Goal: Task Accomplishment & Management: Manage account settings

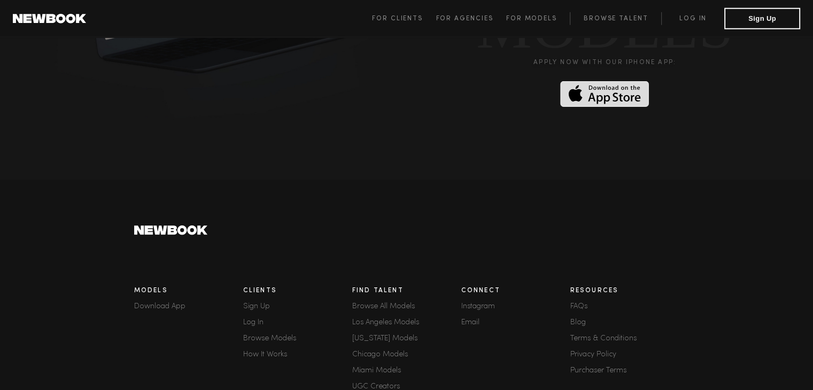
scroll to position [2976, 0]
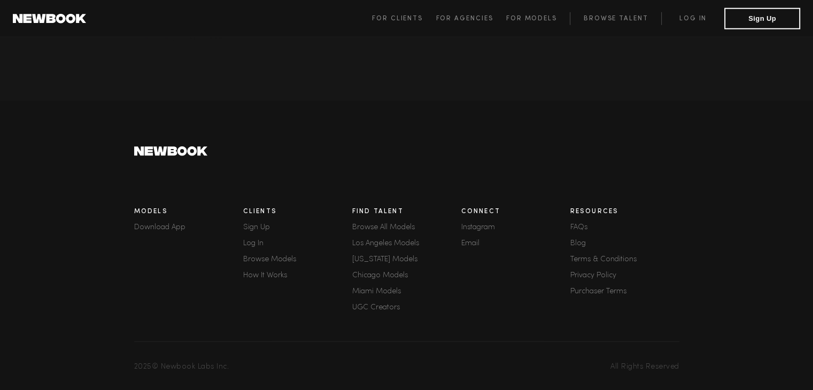
click at [467, 240] on link "Email" at bounding box center [515, 243] width 109 height 7
click at [529, 287] on div "Connect Instagram Email" at bounding box center [515, 261] width 109 height 118
click at [477, 240] on link "Email" at bounding box center [515, 243] width 109 height 7
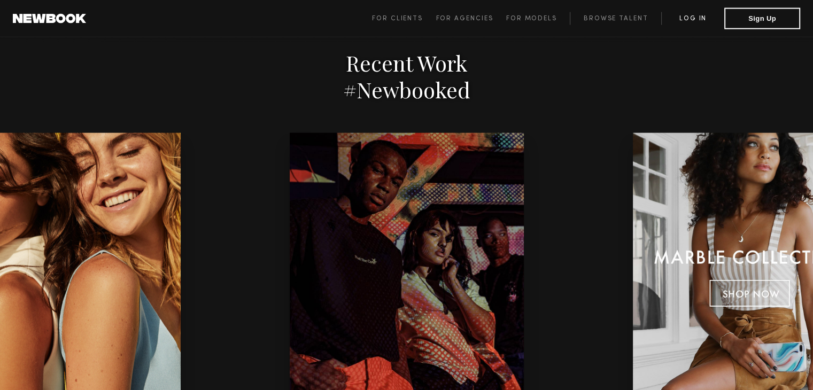
click at [699, 20] on link "Log in" at bounding box center [692, 18] width 63 height 13
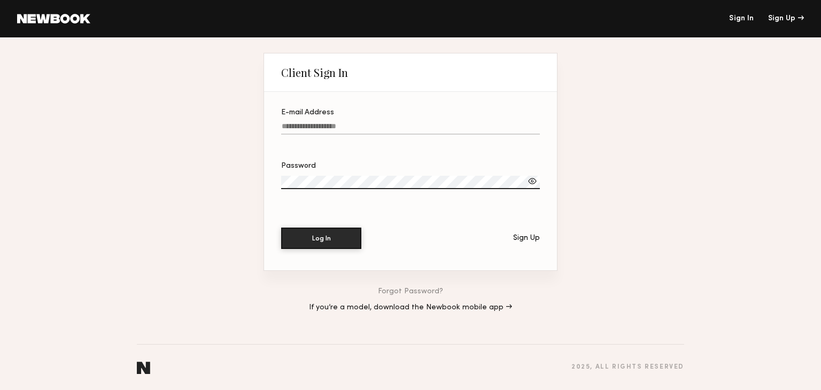
click at [407, 109] on div "E-mail Address" at bounding box center [410, 112] width 259 height 7
click at [407, 122] on input "E-mail Address" at bounding box center [410, 128] width 259 height 12
type input "**********"
click at [346, 191] on div at bounding box center [410, 195] width 259 height 9
click at [281, 228] on button "Log In" at bounding box center [321, 238] width 80 height 21
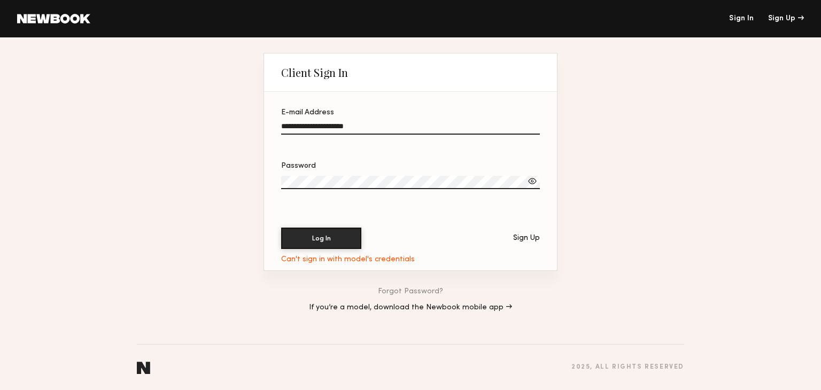
click at [281, 228] on button "Log In" at bounding box center [321, 238] width 80 height 21
drag, startPoint x: 406, startPoint y: 287, endPoint x: 414, endPoint y: 295, distance: 11.7
click at [414, 295] on link "Forgot Password?" at bounding box center [410, 291] width 65 height 7
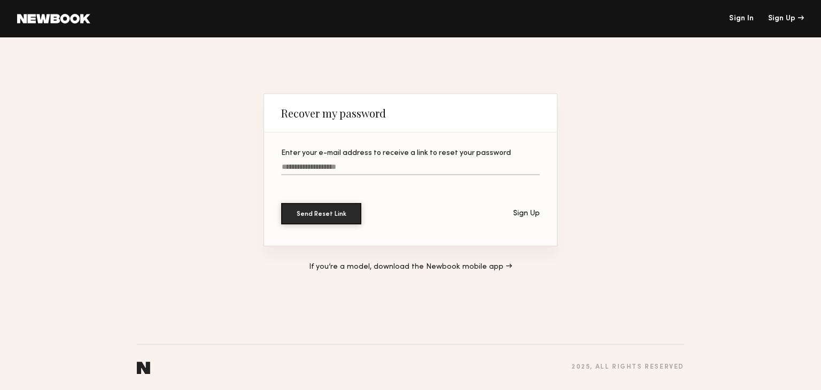
click at [341, 177] on div at bounding box center [410, 181] width 259 height 9
click at [341, 175] on input "Enter your e-mail address to receive a link to reset your password" at bounding box center [410, 169] width 259 height 12
click at [335, 166] on input "Enter your e-mail address to receive a link to reset your password" at bounding box center [410, 169] width 259 height 12
type input "**********"
click at [281, 203] on button "Send Reset Link" at bounding box center [321, 213] width 80 height 21
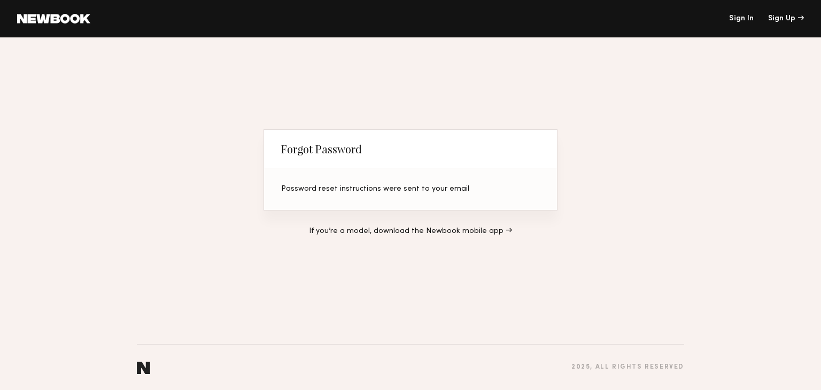
click at [207, 3] on header "Sign In Sign Up" at bounding box center [410, 18] width 821 height 37
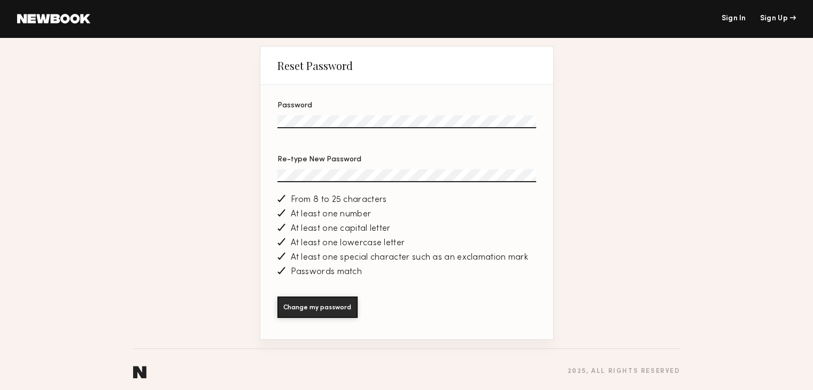
click at [277, 297] on button "Change my password" at bounding box center [317, 307] width 80 height 21
